Goal: Check status

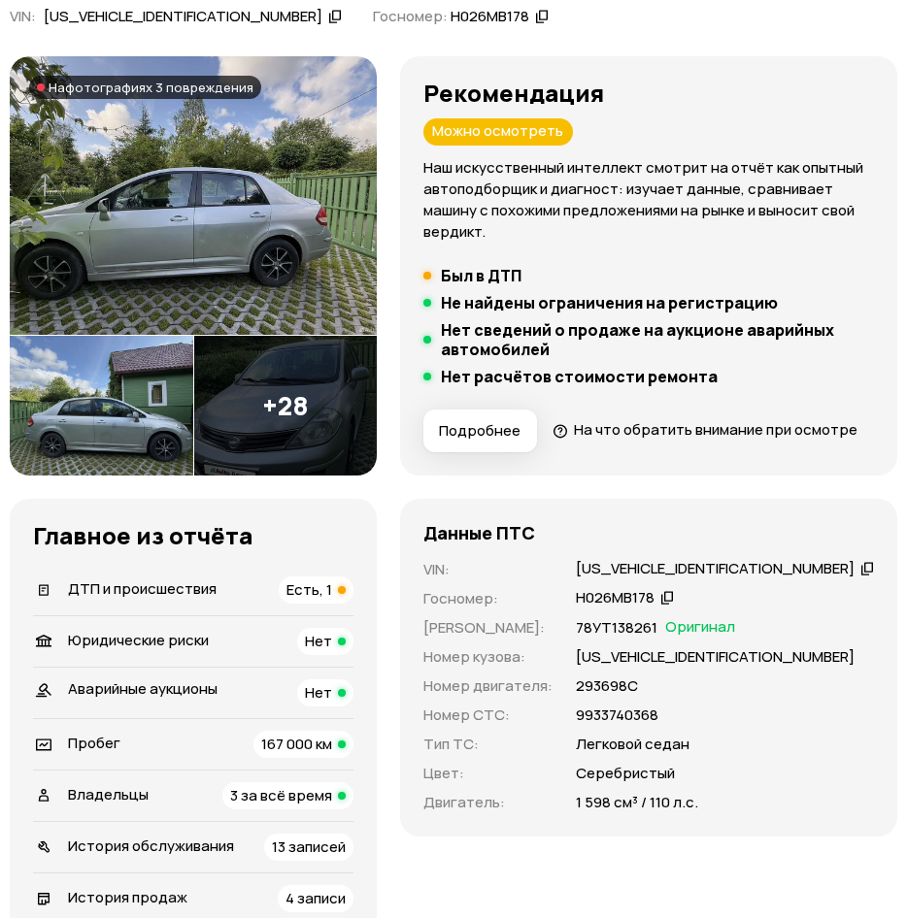
scroll to position [254, 0]
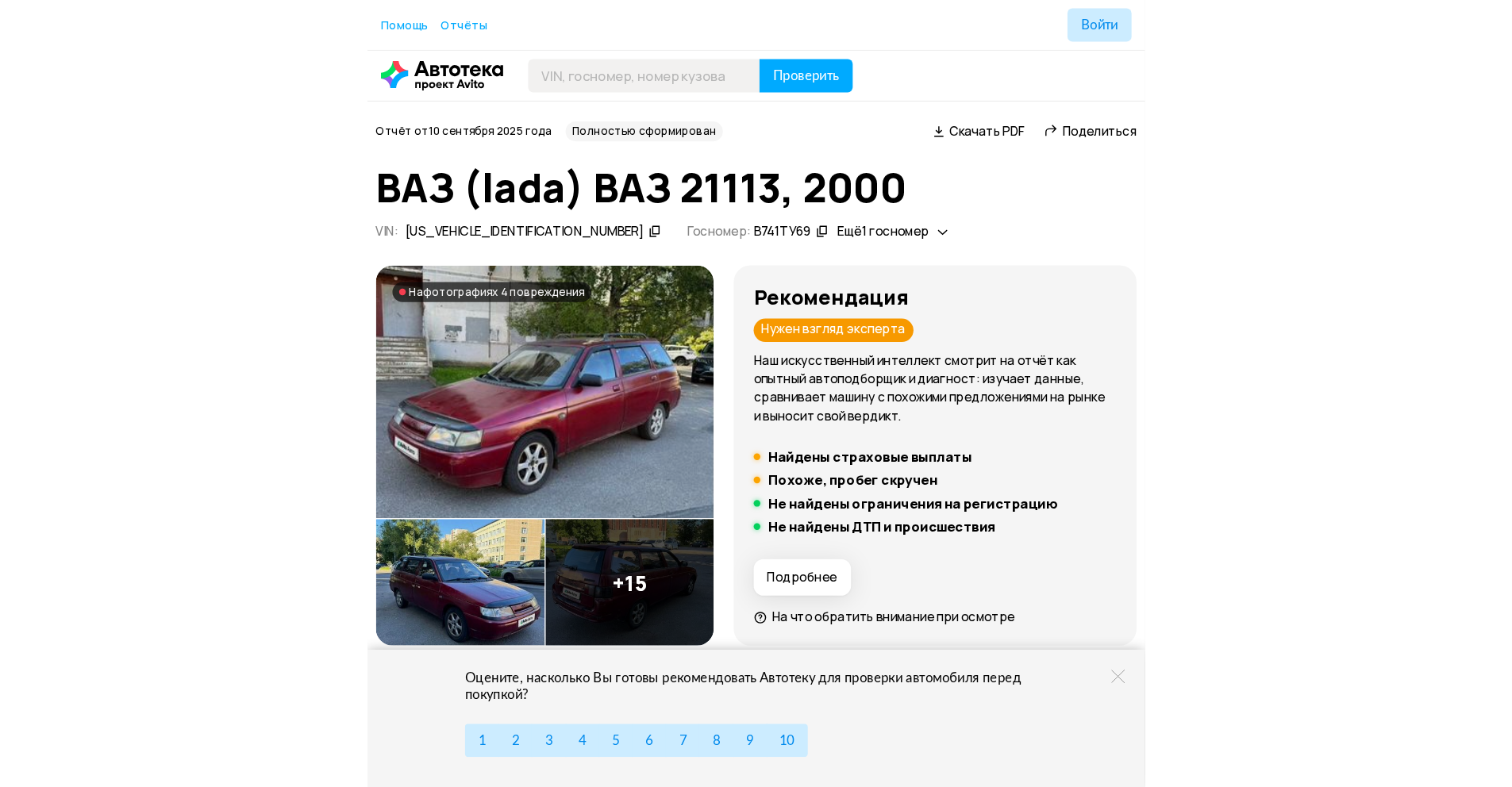
scroll to position [431, 0]
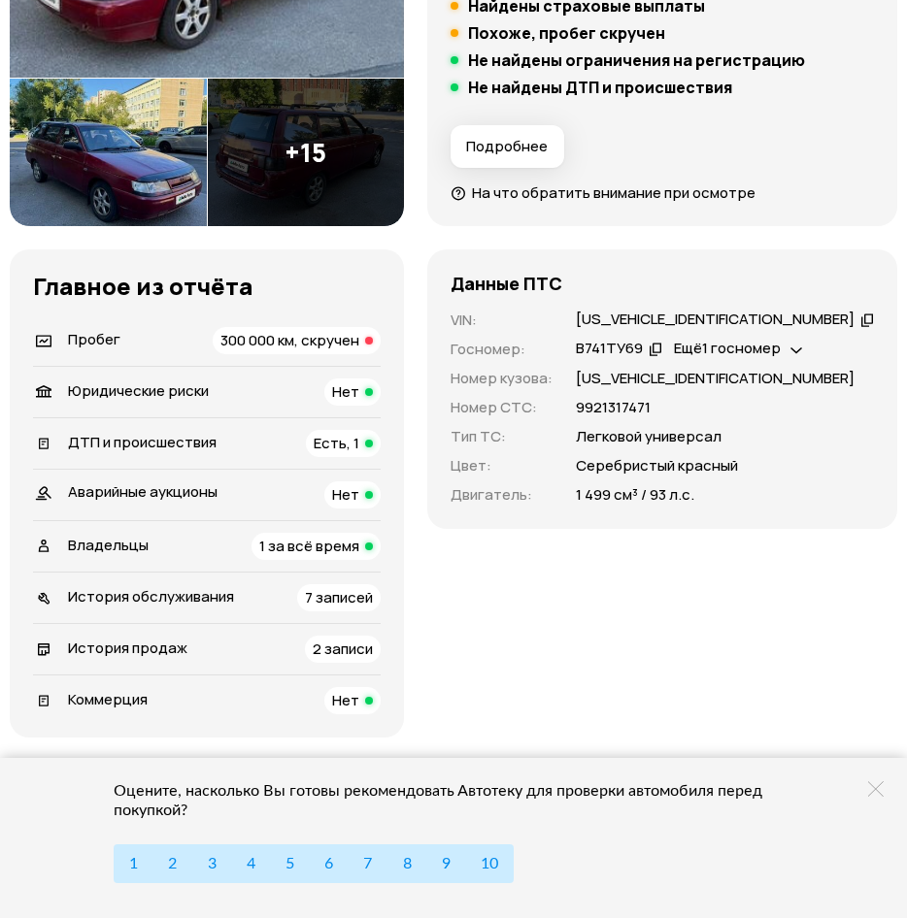
click at [874, 788] on icon at bounding box center [876, 789] width 16 height 16
